Goal: Task Accomplishment & Management: Use online tool/utility

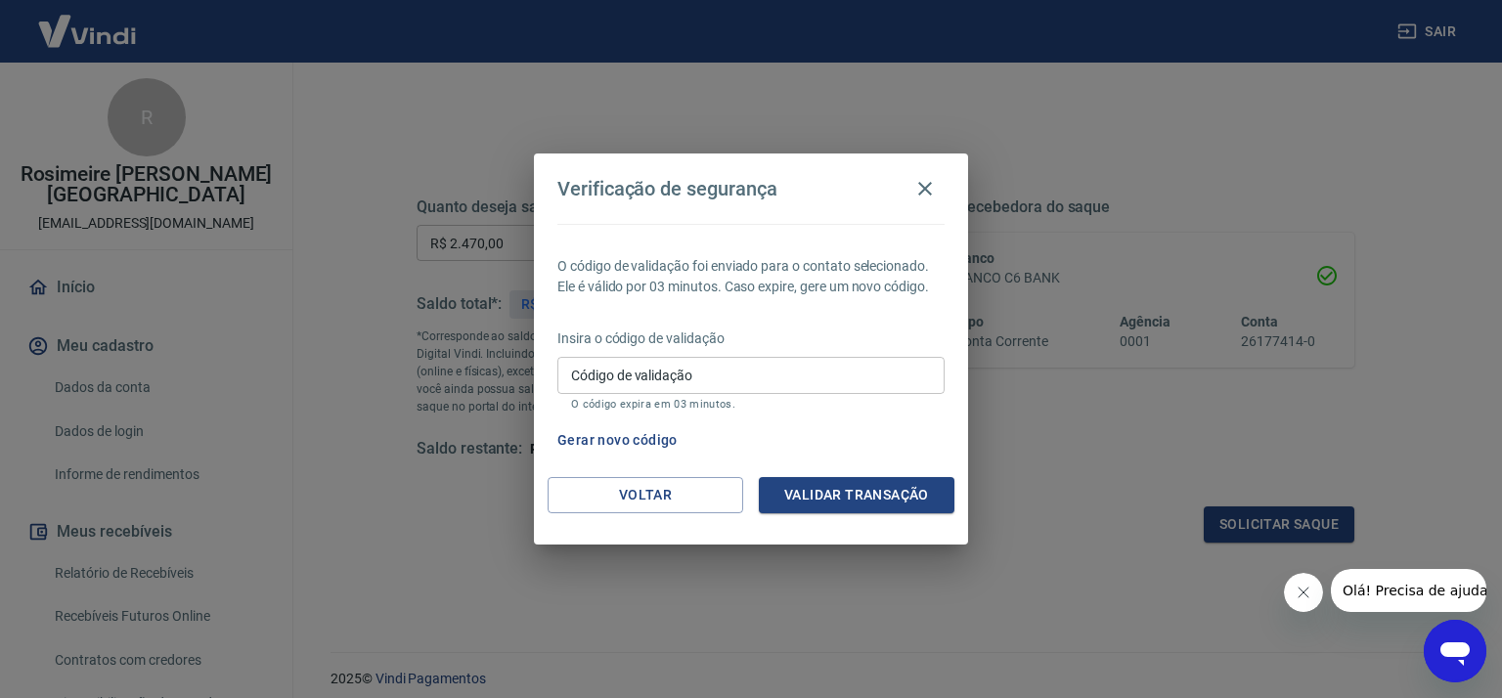
click at [634, 438] on button "Gerar novo código" at bounding box center [618, 440] width 136 height 36
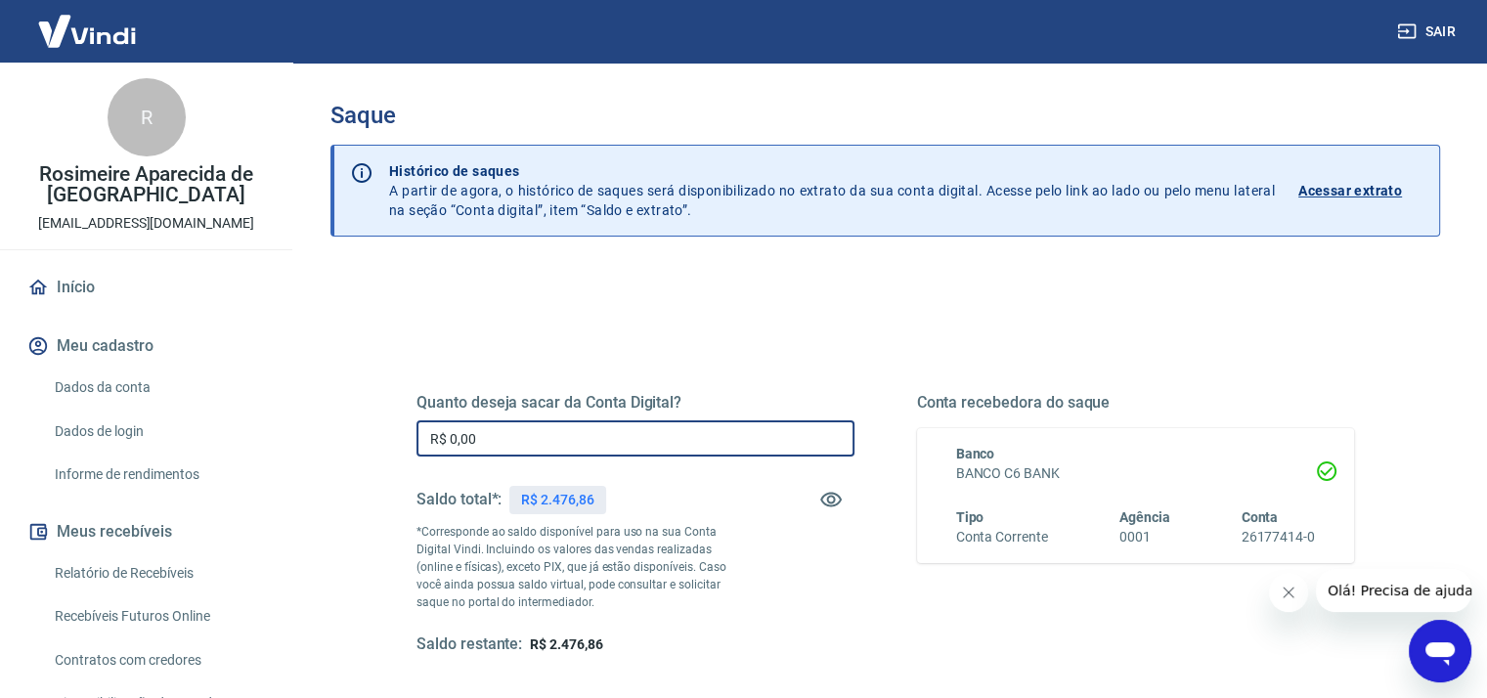
drag, startPoint x: 478, startPoint y: 437, endPoint x: 403, endPoint y: 421, distance: 76.9
click at [391, 431] on div "Quanto deseja sacar da Conta Digital? R$ 0,00 ​ Saldo total*: R$ 2.476,86 *Corr…" at bounding box center [886, 534] width 1032 height 455
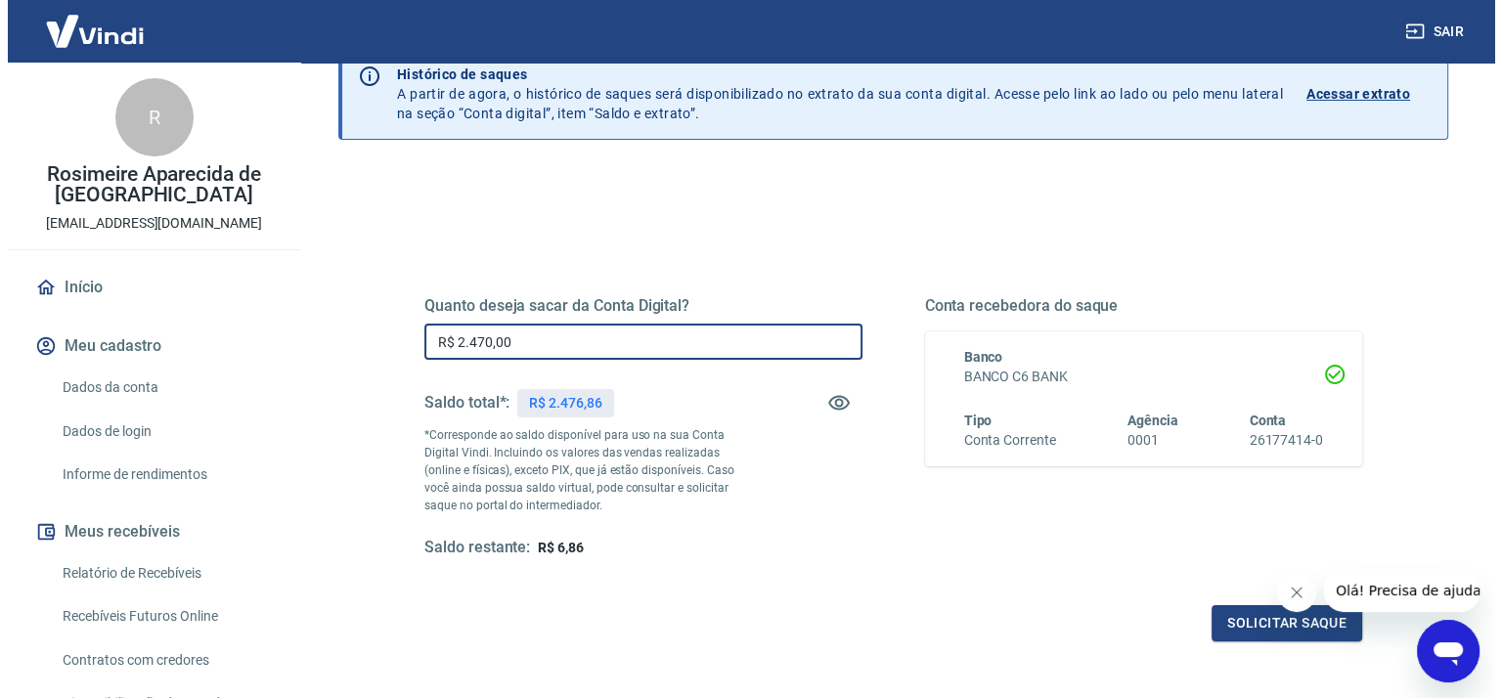
scroll to position [268, 0]
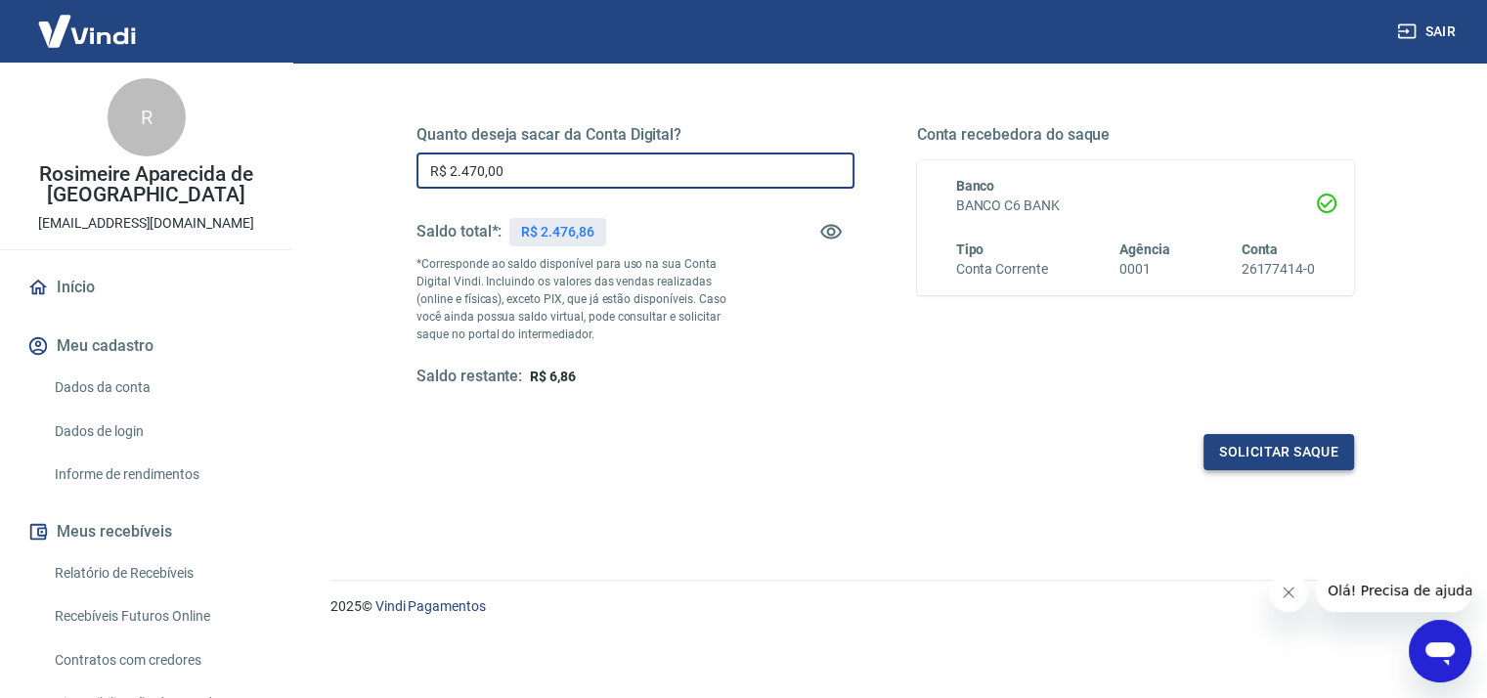
type input "R$ 2.470,00"
click at [1213, 441] on button "Solicitar saque" at bounding box center [1279, 452] width 151 height 36
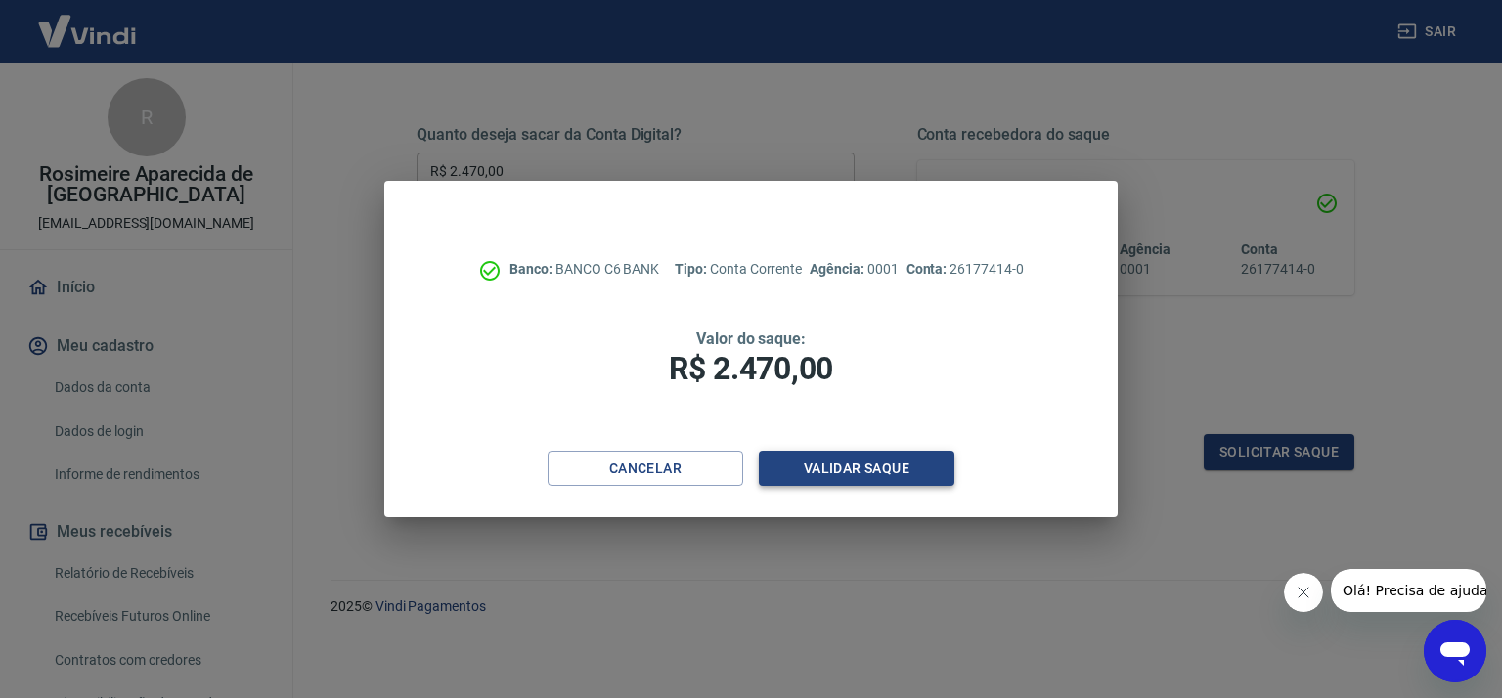
click at [814, 478] on button "Validar saque" at bounding box center [857, 469] width 196 height 36
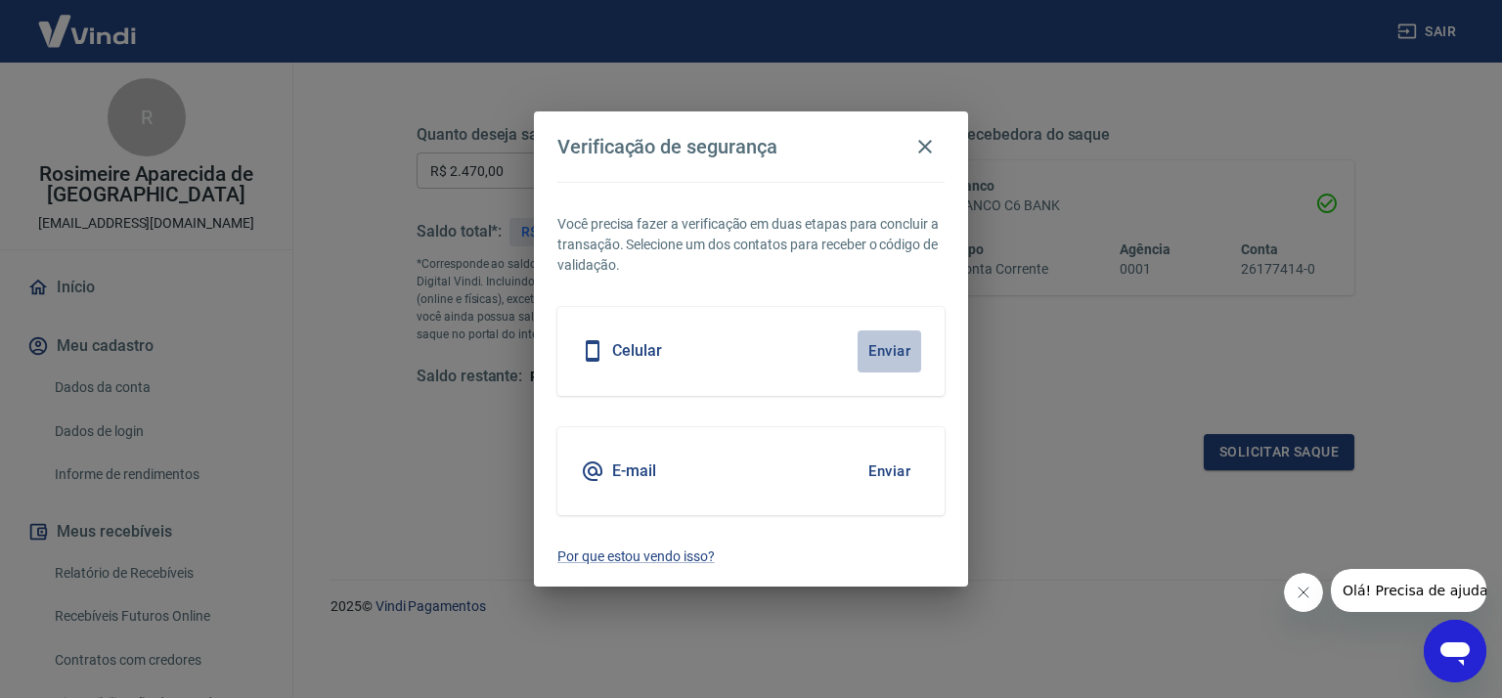
click at [880, 345] on button "Enviar" at bounding box center [890, 351] width 64 height 41
